Goal: Find specific page/section: Find specific page/section

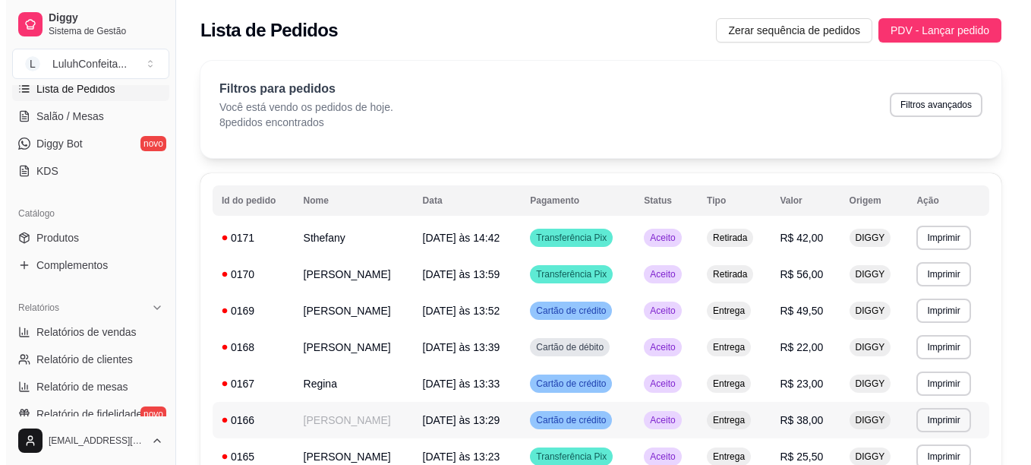
scroll to position [273, 0]
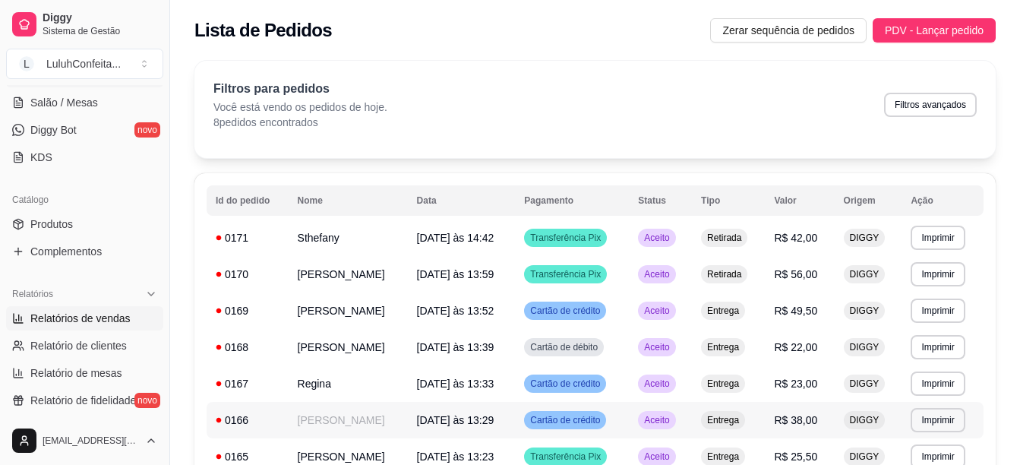
click at [93, 321] on span "Relatórios de vendas" at bounding box center [80, 317] width 100 height 15
select select "ALL"
select select "0"
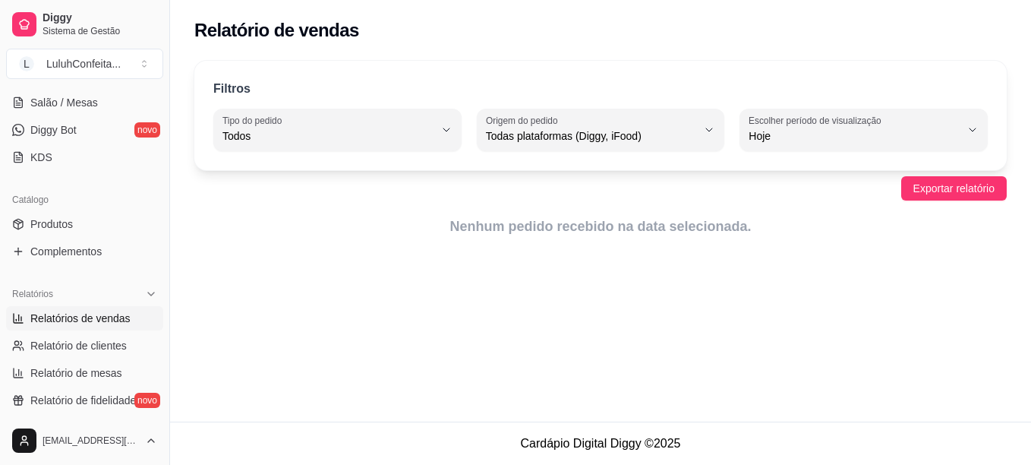
click at [90, 317] on span "Relatórios de vendas" at bounding box center [80, 317] width 100 height 15
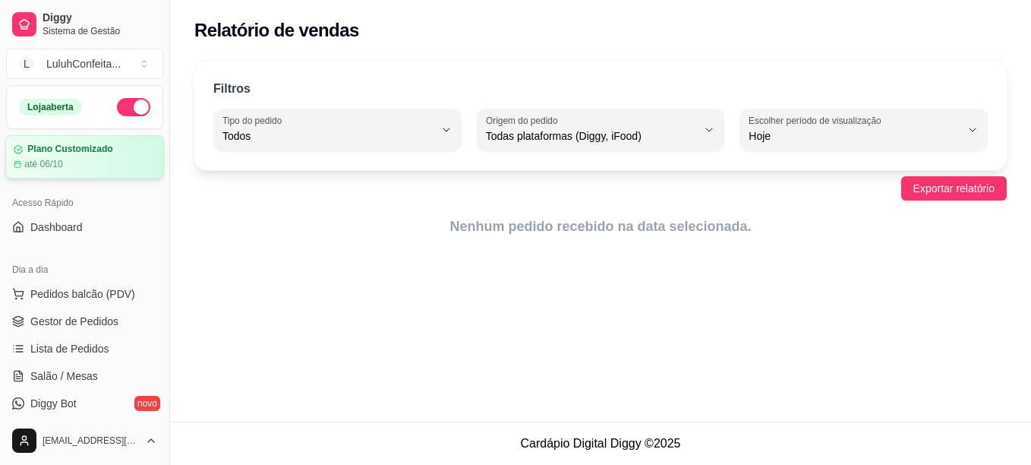
click at [86, 150] on article "Plano Customizado" at bounding box center [69, 148] width 85 height 11
click at [56, 326] on span "Gestor de Pedidos" at bounding box center [74, 321] width 88 height 15
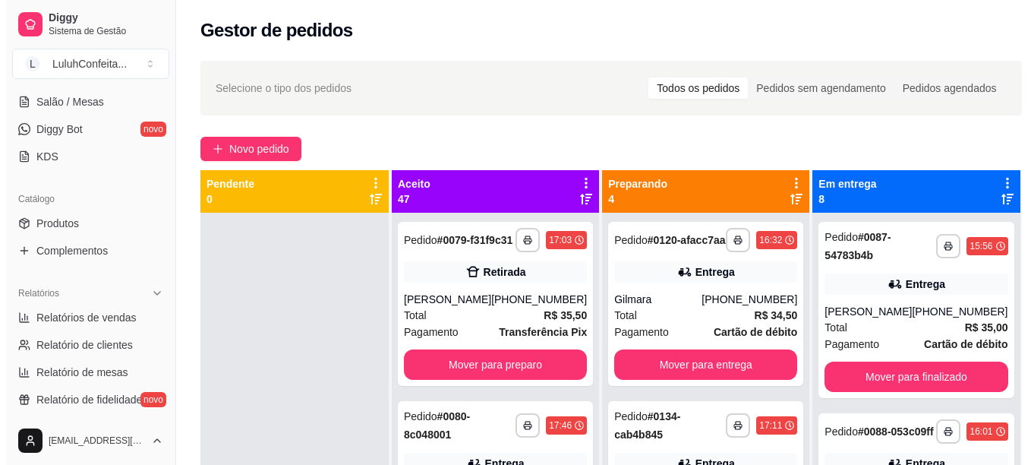
scroll to position [304, 0]
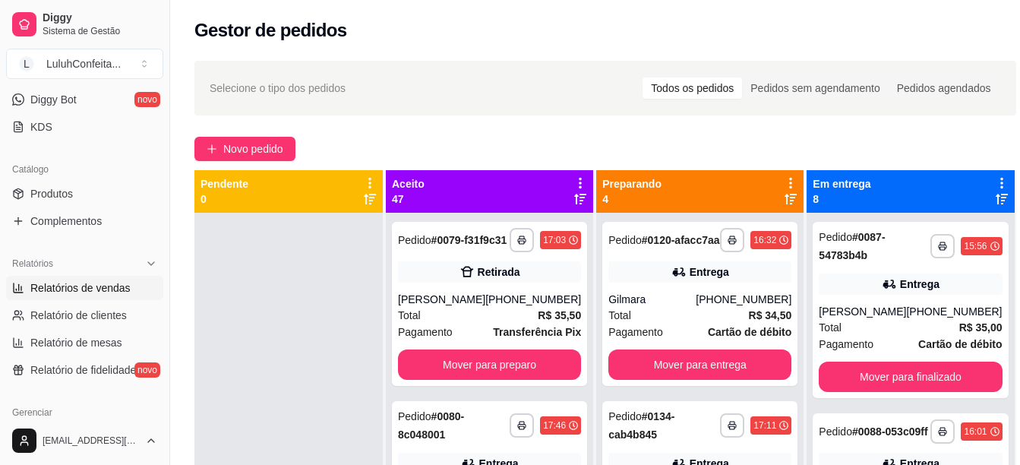
click at [90, 285] on span "Relatórios de vendas" at bounding box center [80, 287] width 100 height 15
select select "ALL"
select select "0"
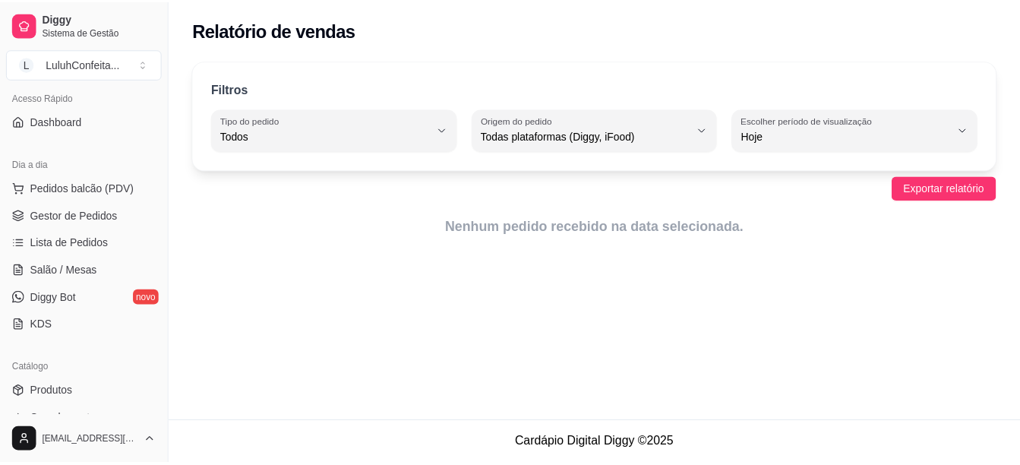
scroll to position [91, 0]
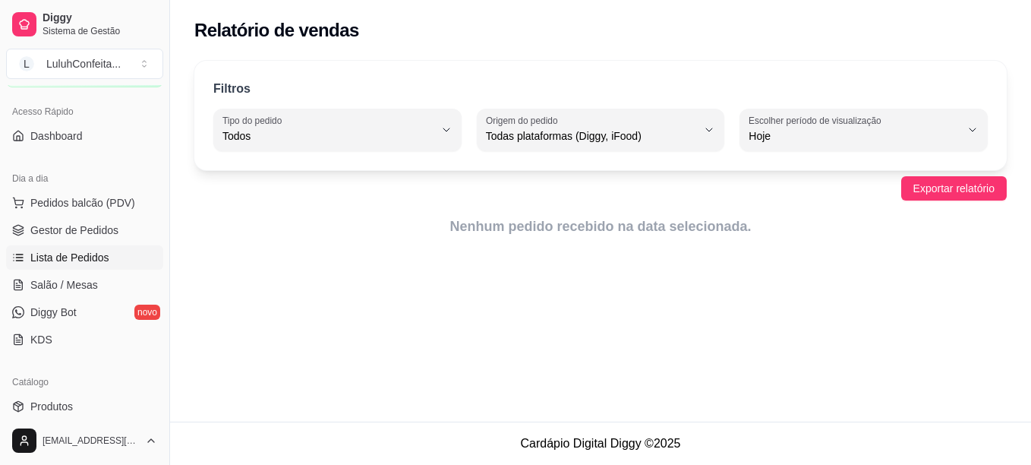
click at [66, 260] on span "Lista de Pedidos" at bounding box center [69, 257] width 79 height 15
